Goal: Transaction & Acquisition: Subscribe to service/newsletter

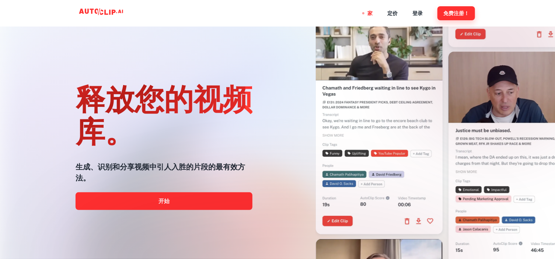
click at [457, 14] on font "免费注册！" at bounding box center [457, 14] width 26 height 6
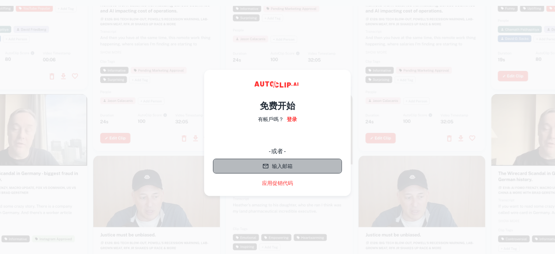
click at [291, 162] on font "输入邮箱" at bounding box center [282, 165] width 21 height 9
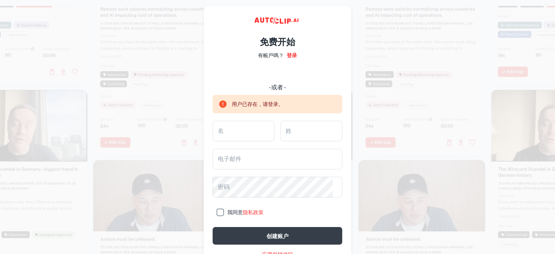
click at [349, 14] on div "免费开始 有帳戶嗎？ 登录 - 或者 - 用户已存在，请登录。 名 名 姓 姓 电子邮件 电子邮件 密码 密码 我同意 隐私政策 创建账户 应用促销代码" at bounding box center [277, 136] width 147 height 261
